Goal: Communication & Community: Share content

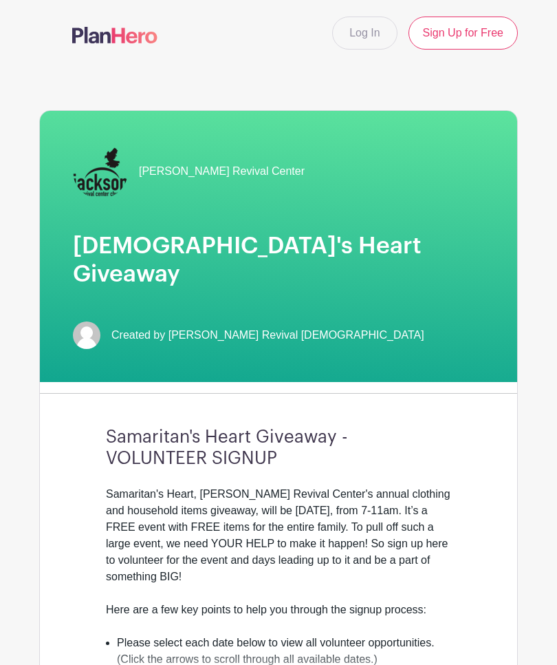
select select "4346"
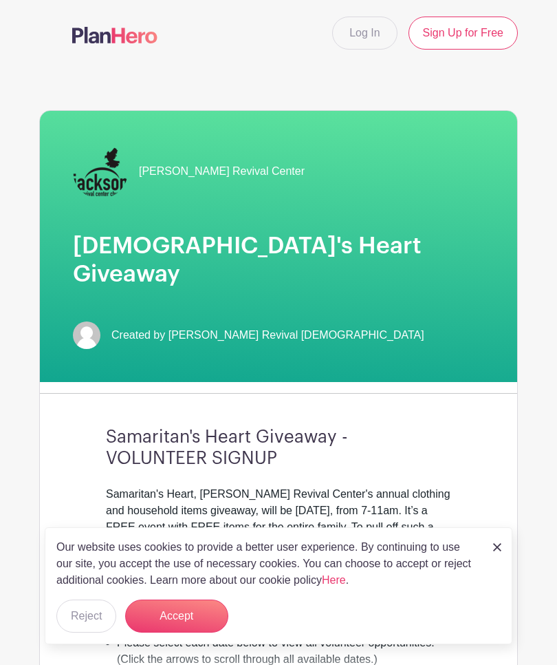
click at [371, 43] on link "Log In" at bounding box center [364, 33] width 65 height 33
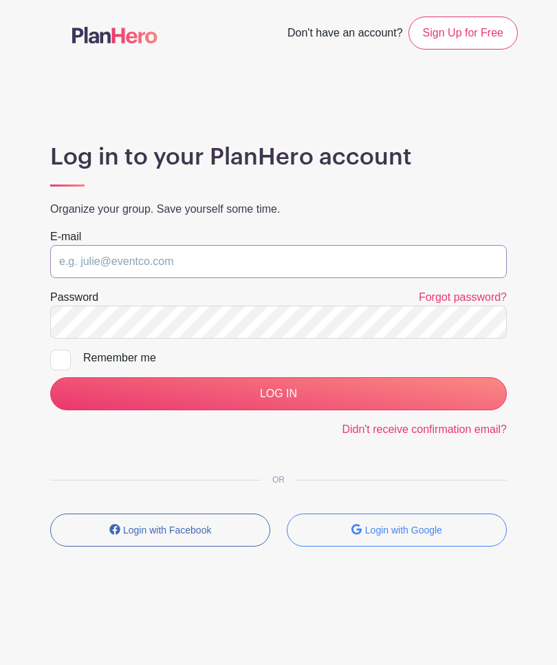
click at [115, 259] on input "email" at bounding box center [278, 261] width 457 height 33
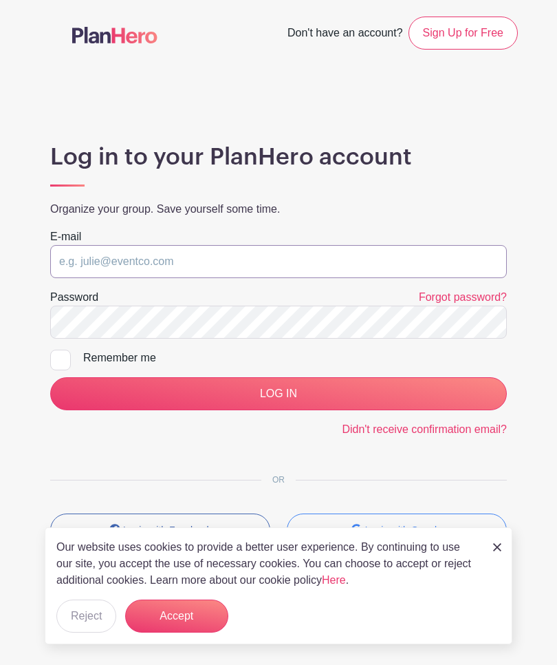
type input "[EMAIL_ADDRESS][DOMAIN_NAME]"
click at [279, 393] on input "LOG IN" at bounding box center [278, 393] width 457 height 33
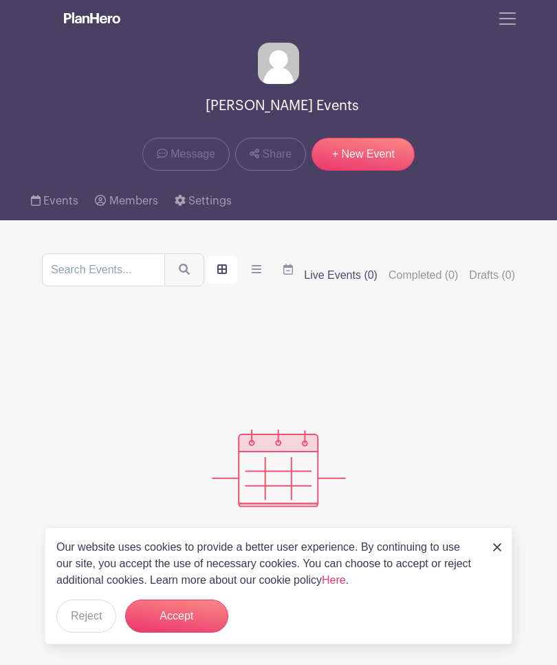
click at [522, 19] on button "Toggle navigation" at bounding box center [507, 19] width 37 height 26
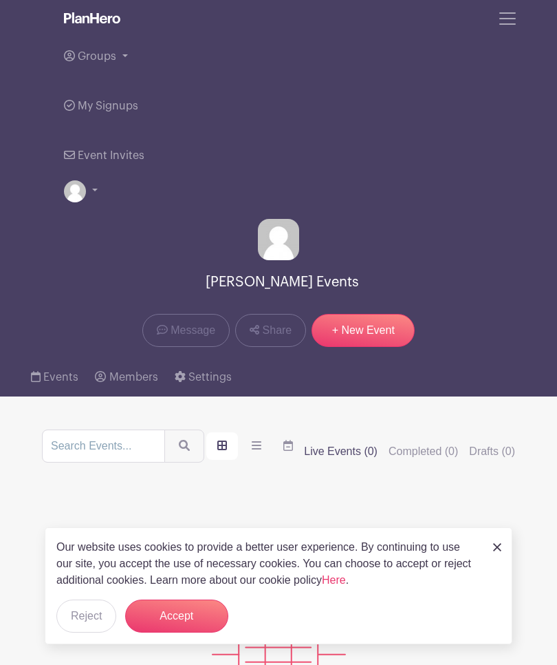
click at [107, 55] on span "Groups" at bounding box center [97, 56] width 39 height 11
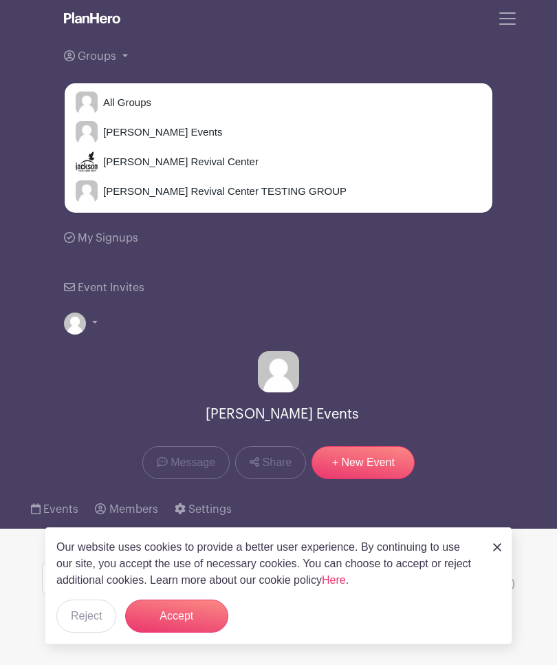
click at [118, 166] on span "[PERSON_NAME] Revival Center" at bounding box center [178, 162] width 161 height 16
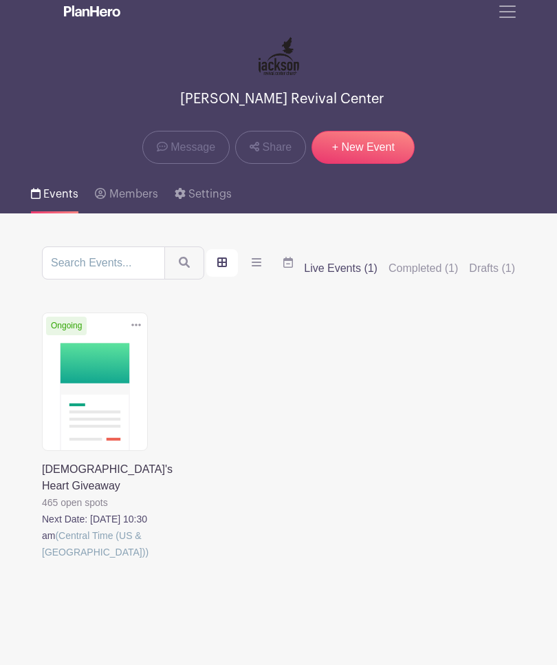
scroll to position [28, 0]
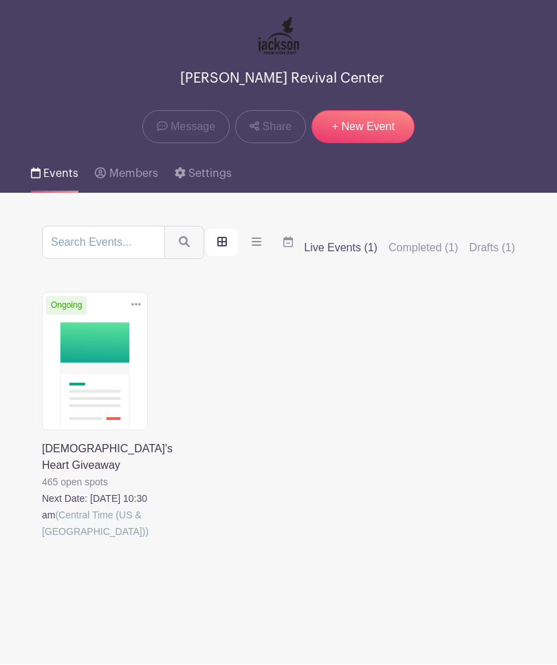
click at [42, 540] on link at bounding box center [42, 540] width 0 height 0
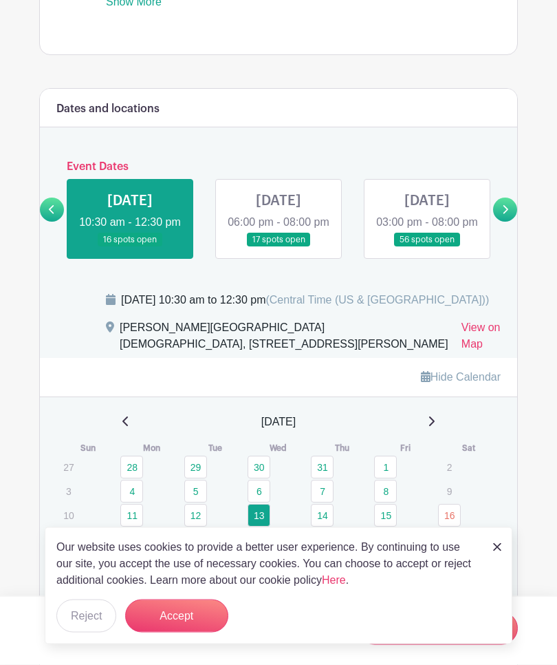
scroll to position [782, 0]
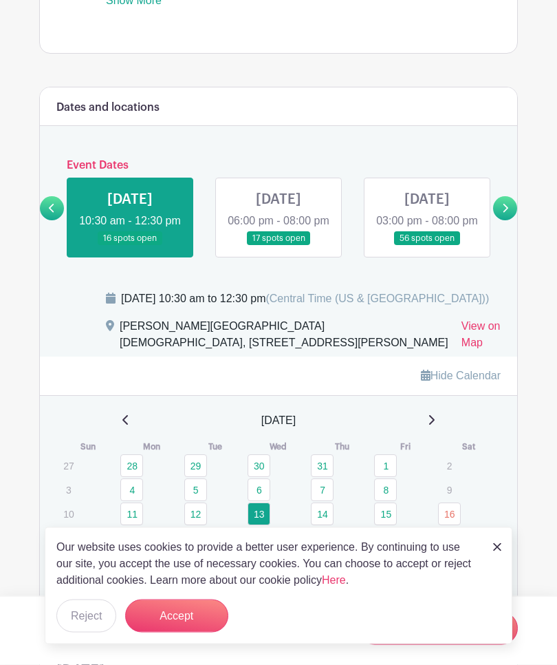
click at [507, 591] on div "Our website uses cookies to provide a better user experience. By continuing to …" at bounding box center [279, 585] width 468 height 117
click at [499, 551] on img at bounding box center [497, 547] width 8 height 8
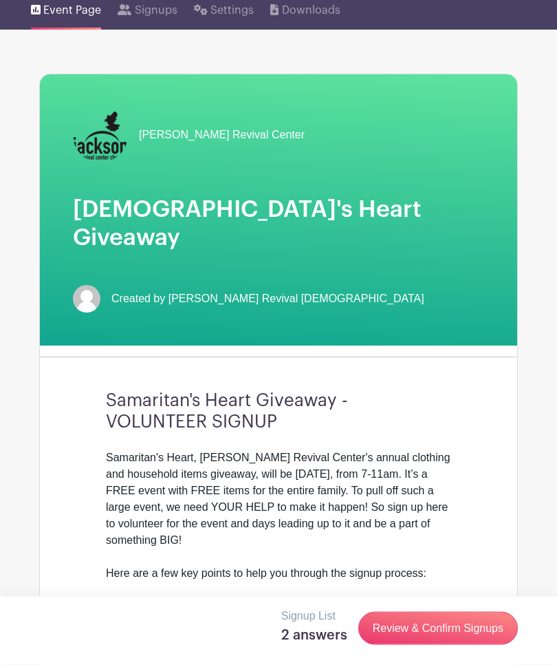
scroll to position [0, 0]
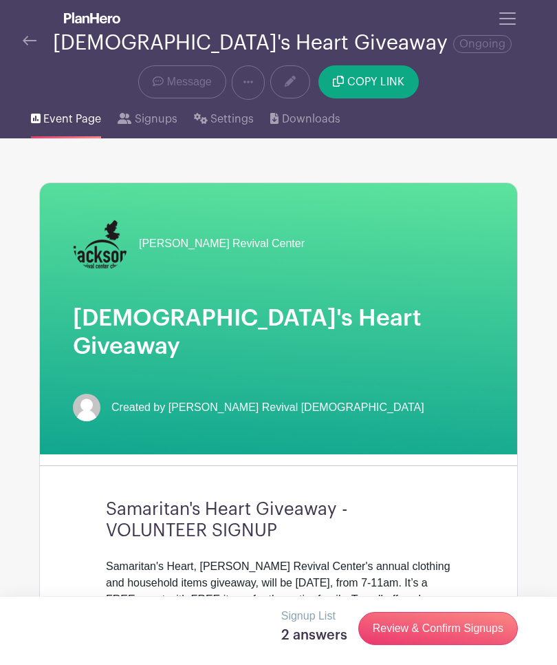
click at [191, 80] on span "Message" at bounding box center [189, 82] width 45 height 17
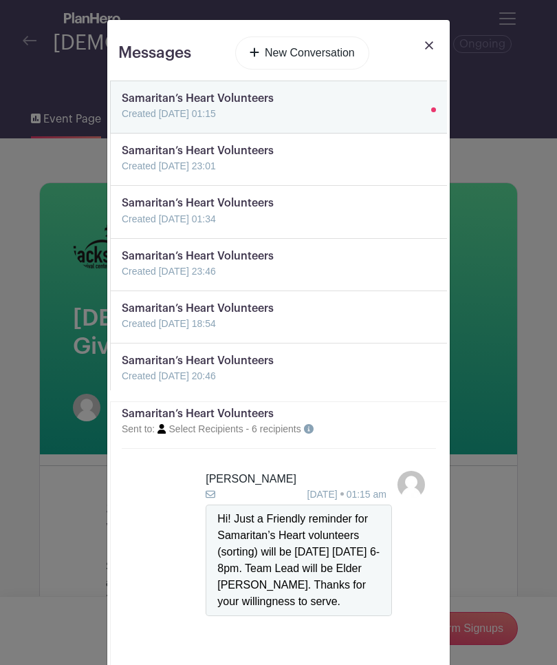
click at [330, 54] on link "New Conversation" at bounding box center [302, 52] width 134 height 33
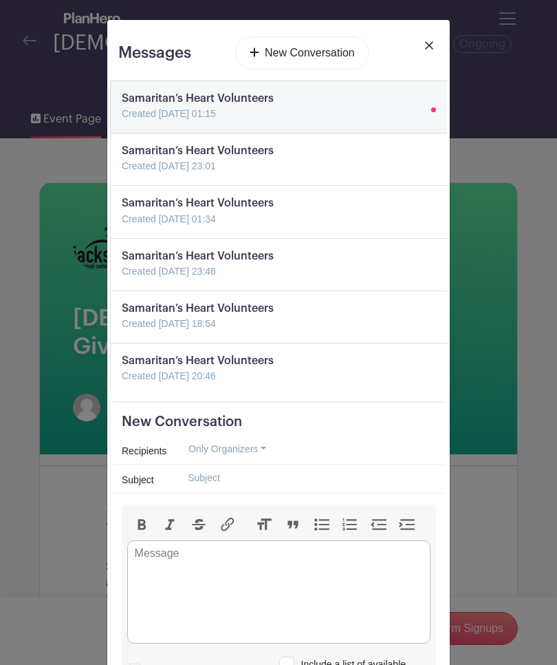
click at [260, 449] on button "Only Organizers" at bounding box center [227, 448] width 101 height 21
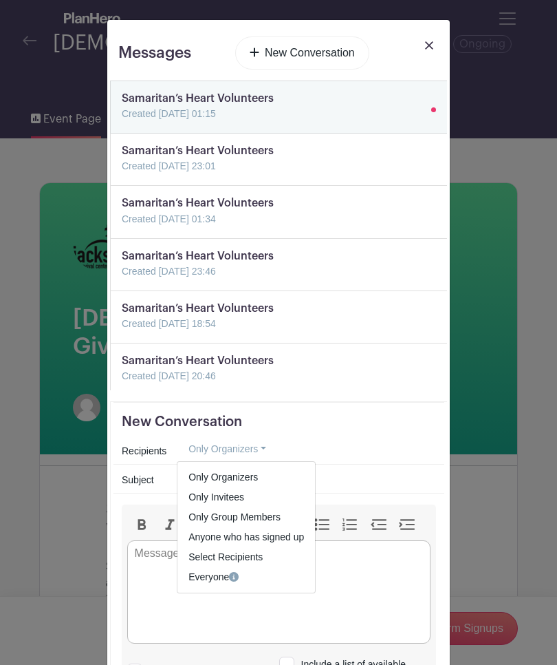
click at [250, 554] on span "Select Recipients" at bounding box center [225, 556] width 74 height 11
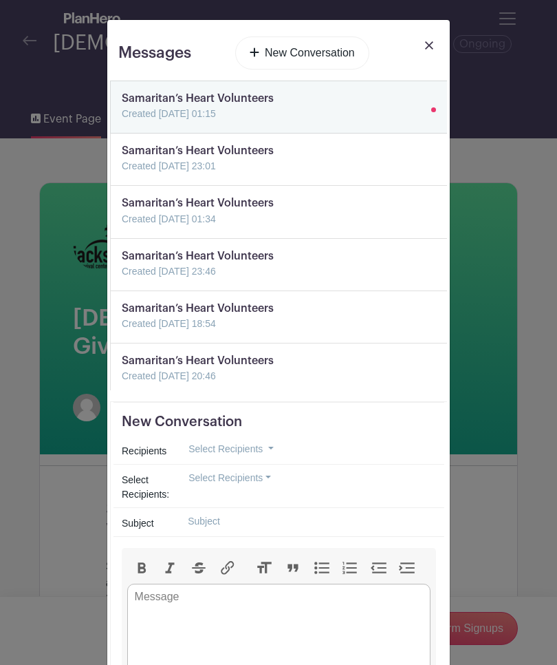
click at [266, 477] on button "Select Recipients" at bounding box center [230, 477] width 106 height 21
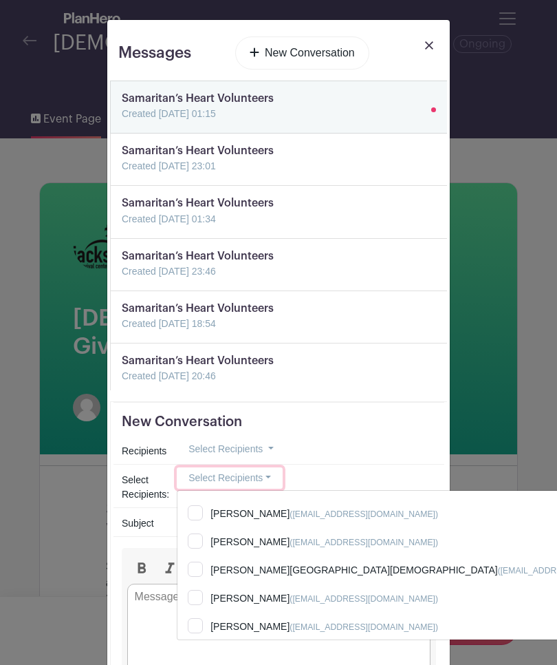
scroll to position [375, 0]
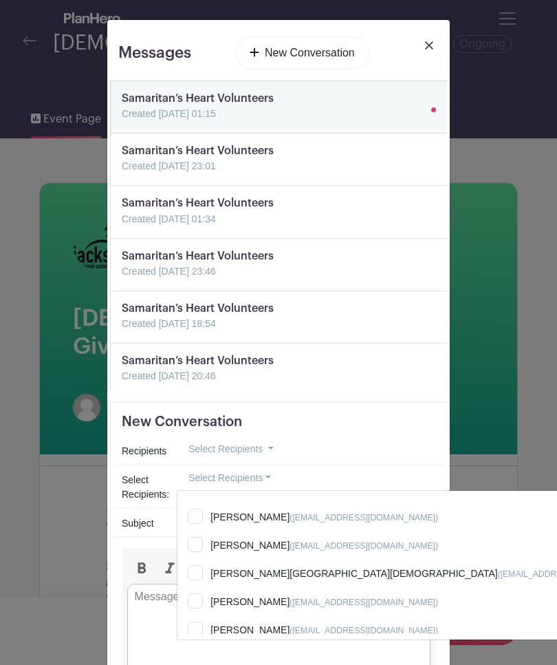
click at [193, 556] on input "Patricia Jones (pajadp1@aol.com)" at bounding box center [419, 547] width 485 height 30
checkbox input "true"
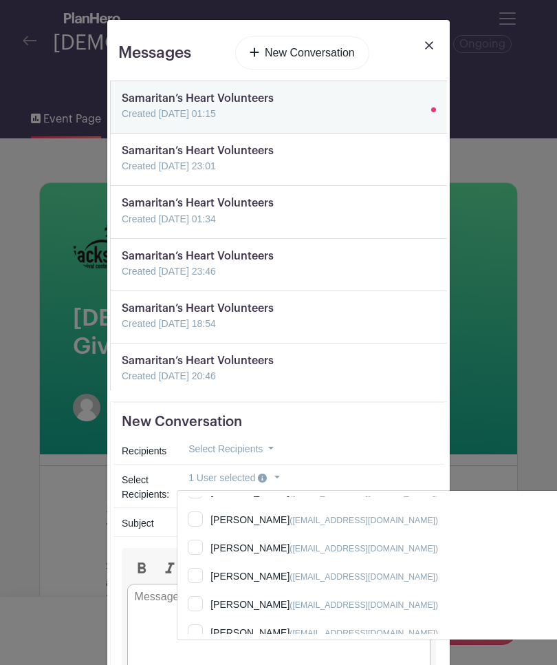
click at [197, 580] on input "Robin Y. Jackson (yaisaj@gmail.com)" at bounding box center [419, 578] width 485 height 30
checkbox input "true"
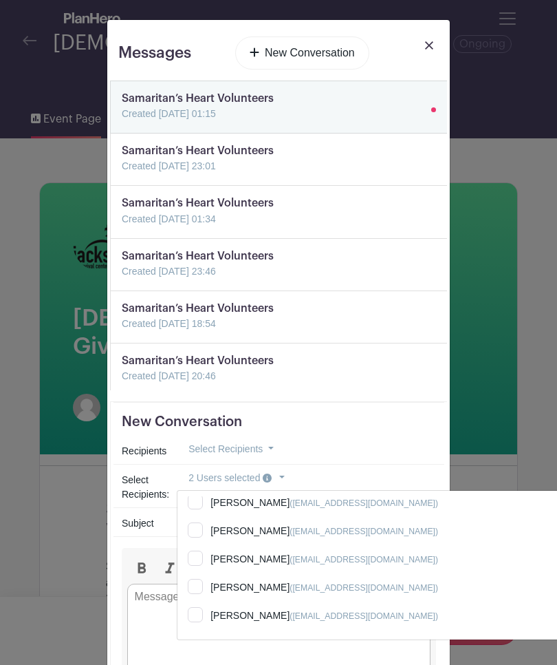
scroll to position [1095, 0]
click at [0, 387] on div "Messages New Conversation Samaritan’s Heart Volunteers Created 12 Aug 2025, 01:…" at bounding box center [278, 332] width 557 height 665
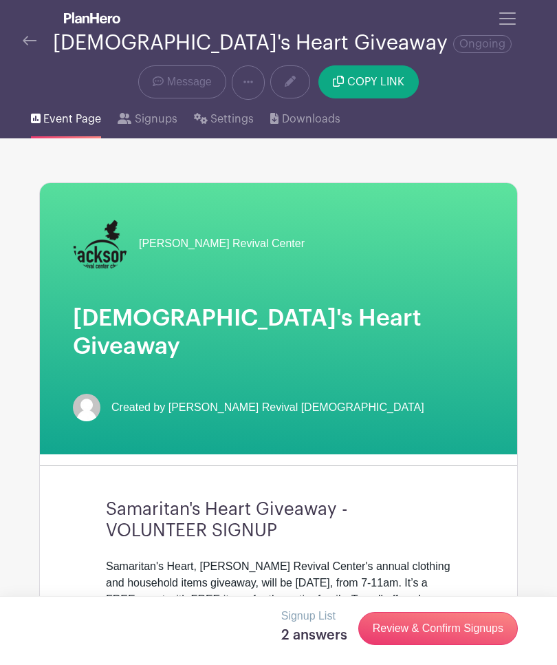
click at [163, 79] on icon at bounding box center [158, 81] width 11 height 10
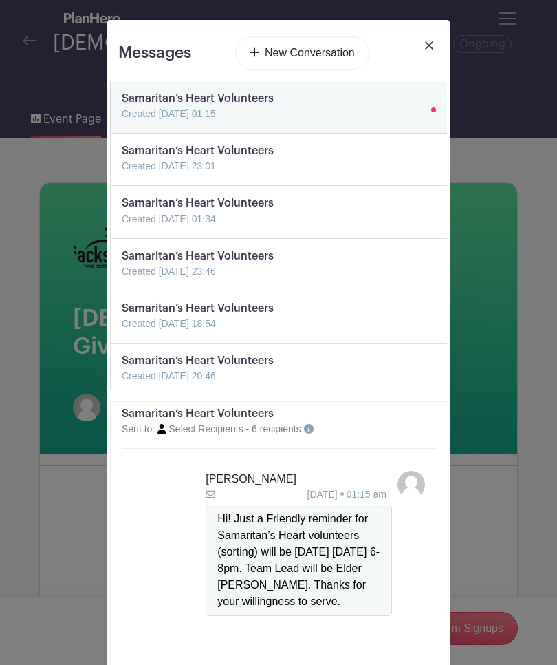
click at [122, 122] on link at bounding box center [122, 122] width 0 height 0
click at [319, 56] on link "New Conversation" at bounding box center [302, 52] width 134 height 33
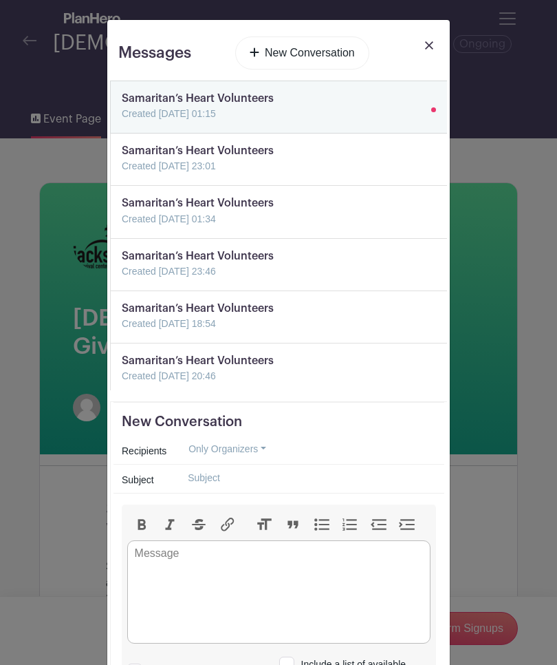
click at [265, 451] on button "Only Organizers" at bounding box center [227, 448] width 101 height 21
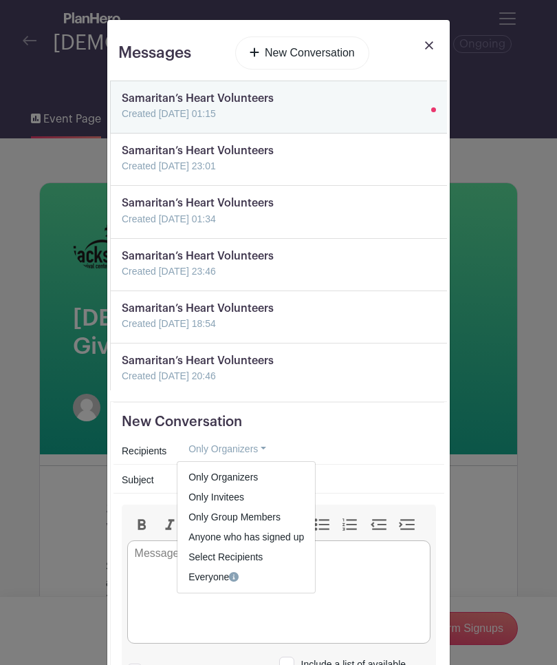
click at [253, 554] on span "Select Recipients" at bounding box center [225, 556] width 74 height 11
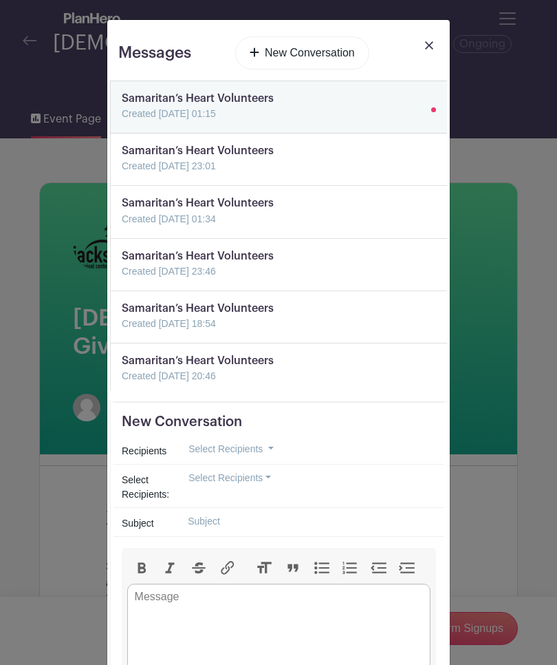
click at [268, 479] on button "Select Recipients" at bounding box center [230, 477] width 106 height 21
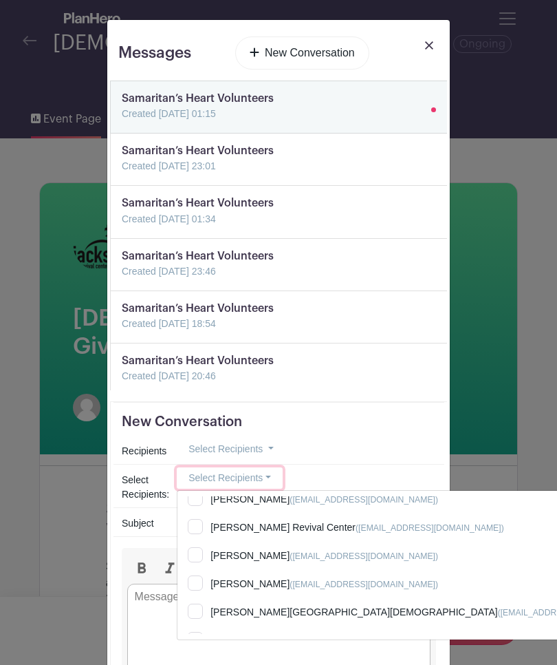
scroll to position [366, 0]
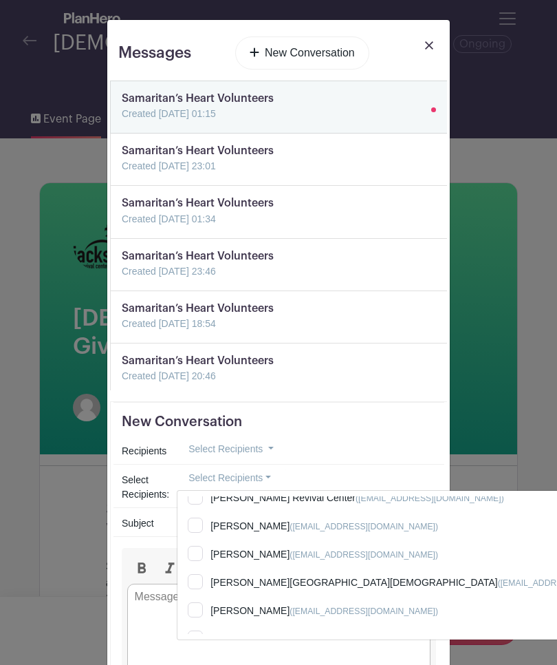
click at [196, 553] on input "Patricia Jones (pajadp1@aol.com)" at bounding box center [419, 556] width 485 height 30
checkbox input "true"
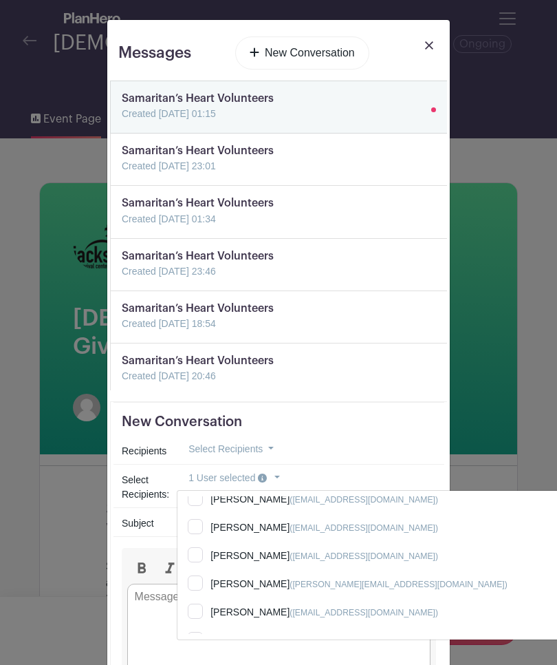
scroll to position [478, 0]
click at [211, 585] on input "Lindsay Hayes (lindsayihayes@outlook.com)" at bounding box center [419, 585] width 485 height 30
checkbox input "true"
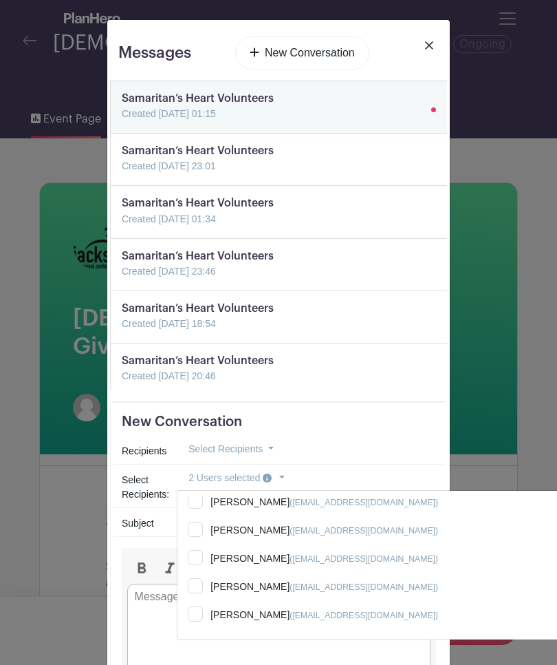
scroll to position [841, 0]
click at [197, 627] on input "Evelyn Bell (ebell695@gmail.com)" at bounding box center [419, 618] width 485 height 30
checkbox input "true"
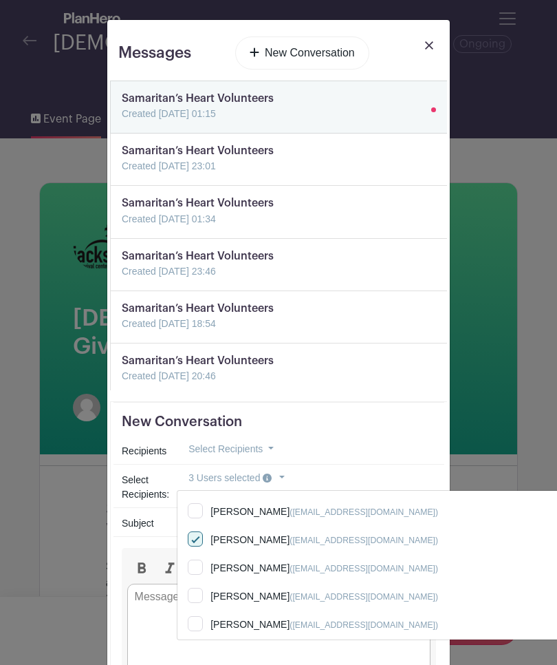
scroll to position [918, 0]
click at [201, 596] on input "Robin Y. Jackson (yaisaj@gmail.com)" at bounding box center [419, 597] width 485 height 30
checkbox input "true"
click at [389, 458] on div "Select Recipients Only Organizers Only Invitees Only Group Members Anyone who h…" at bounding box center [306, 448] width 259 height 21
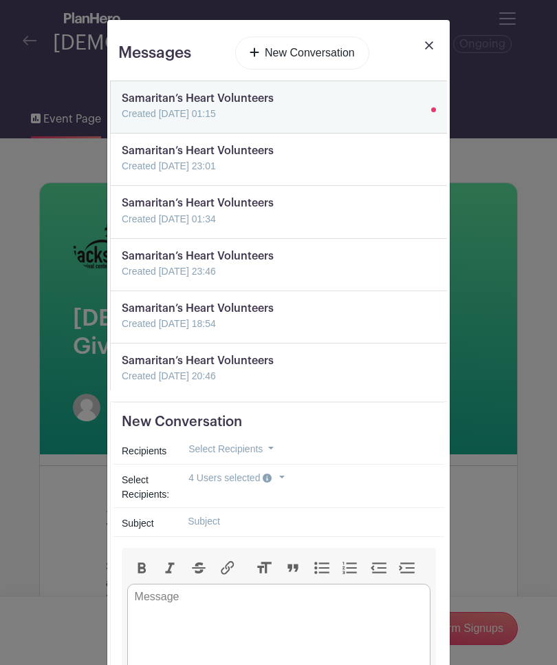
click at [307, 518] on input "text" at bounding box center [306, 520] width 259 height 21
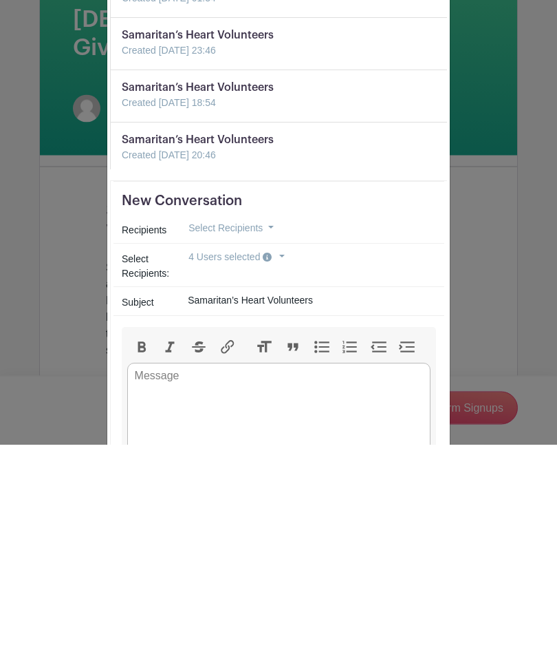
type input "Samaritan’s Heart Volunteers"
click at [212, 583] on trix-editor at bounding box center [278, 634] width 303 height 103
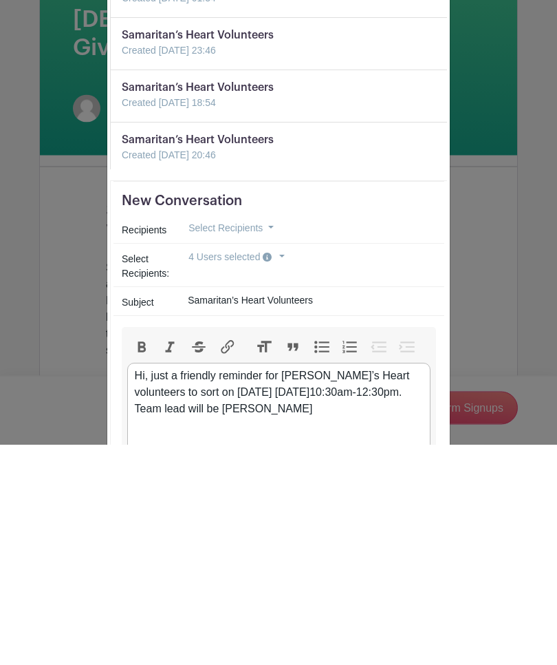
type trix-editor "<div>Hi, just a friendly reminder for Samaritan’s Heart volunteers to sort on t…"
click at [271, 473] on icon "button" at bounding box center [267, 477] width 8 height 8
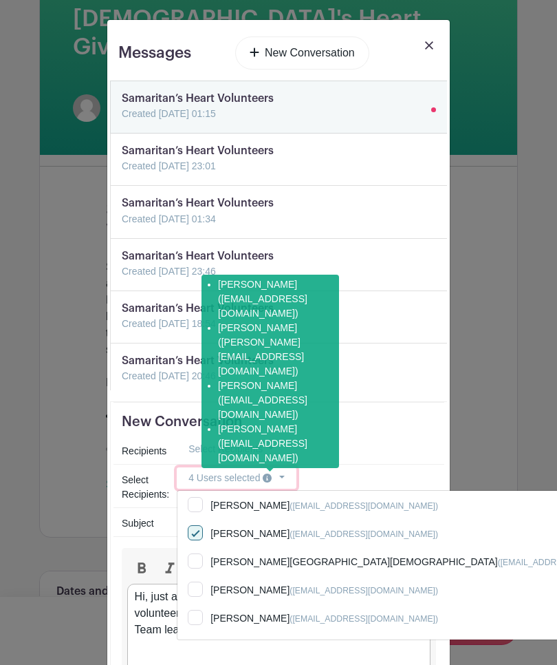
scroll to position [379, 0]
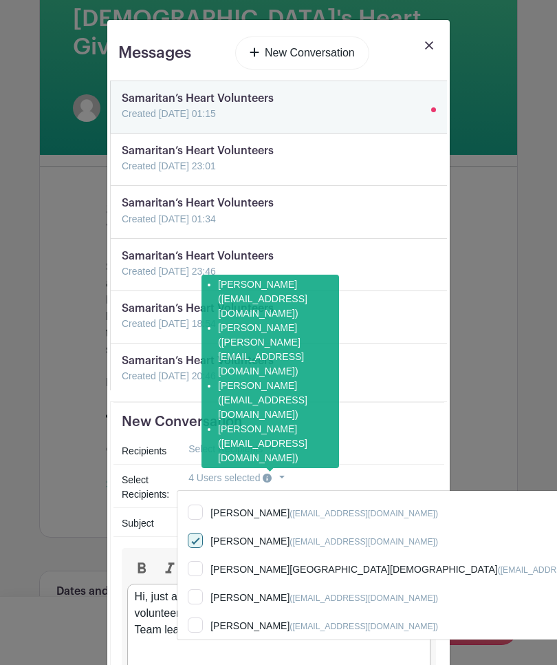
click at [197, 540] on input "Patricia Jones (pajadp1@aol.com)" at bounding box center [419, 543] width 485 height 30
checkbox input "false"
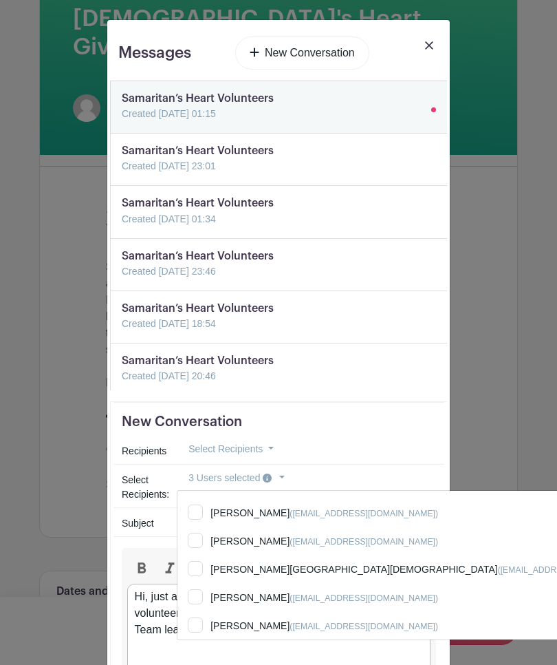
click at [393, 445] on div "Select Recipients Only Organizers Only Invitees Only Group Members Anyone who h…" at bounding box center [306, 448] width 259 height 21
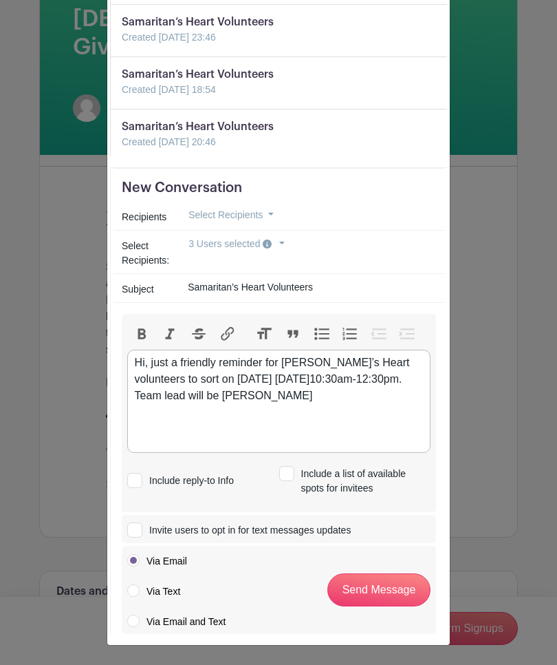
scroll to position [234, 0]
click at [378, 590] on input "Send Message" at bounding box center [378, 589] width 103 height 33
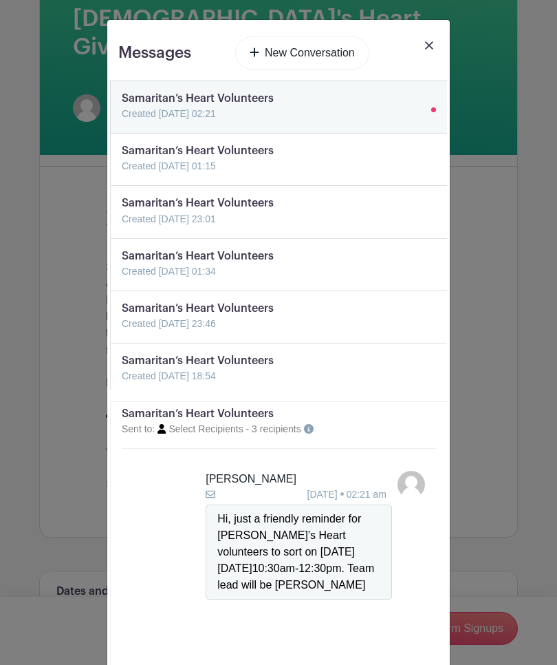
click at [430, 36] on link at bounding box center [429, 55] width 19 height 39
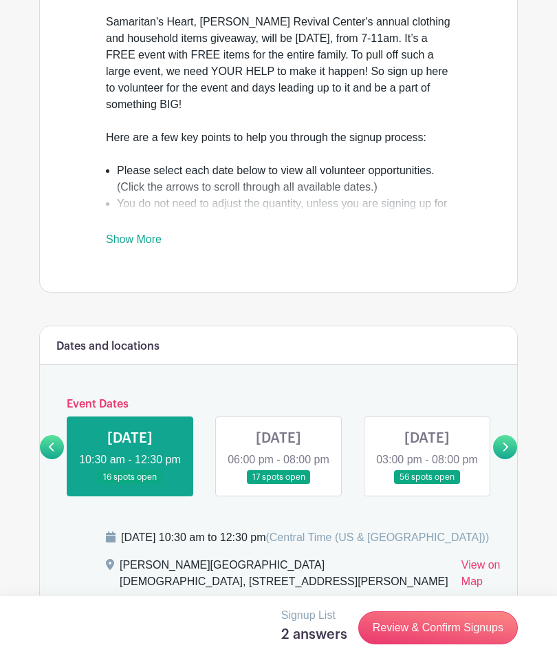
scroll to position [544, 0]
click at [279, 484] on link at bounding box center [279, 484] width 0 height 0
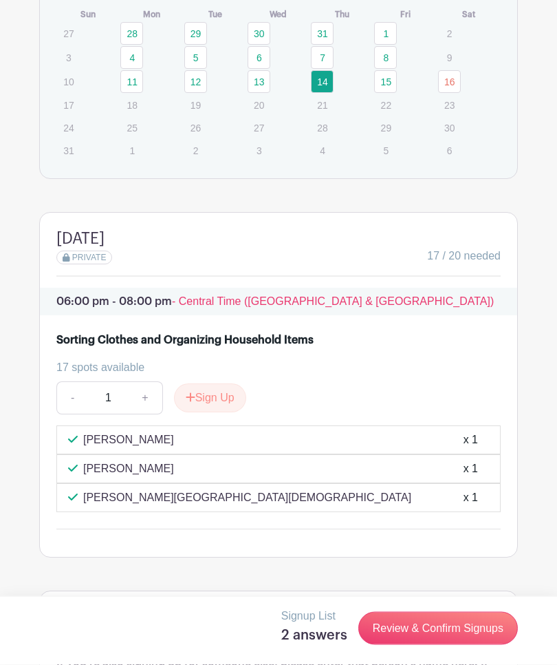
scroll to position [1216, 0]
